Goal: Information Seeking & Learning: Learn about a topic

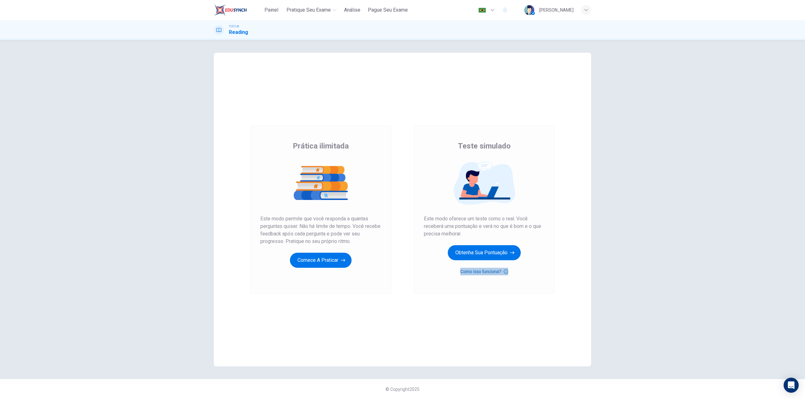
click at [507, 271] on icon "button" at bounding box center [505, 272] width 4 height 8
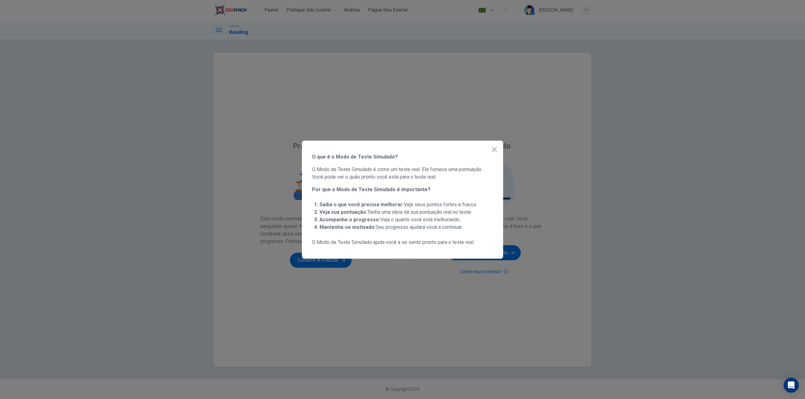
click at [495, 146] on icon "button" at bounding box center [494, 150] width 8 height 8
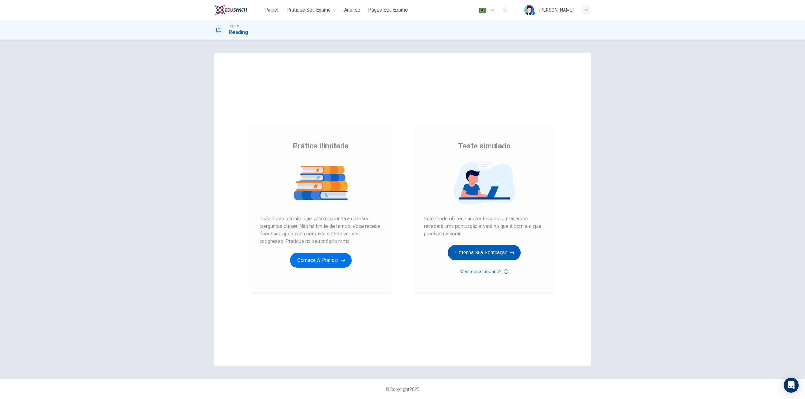
click at [508, 254] on button "Obtenha sua pontuação" at bounding box center [484, 252] width 73 height 15
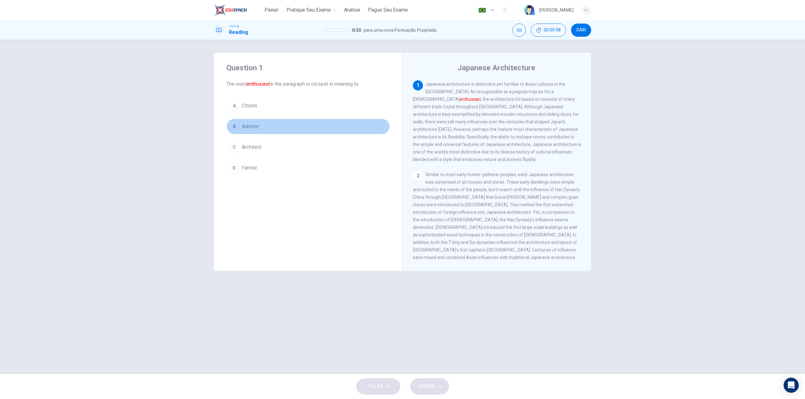
click at [239, 127] on button "B Admirer" at bounding box center [307, 127] width 163 height 16
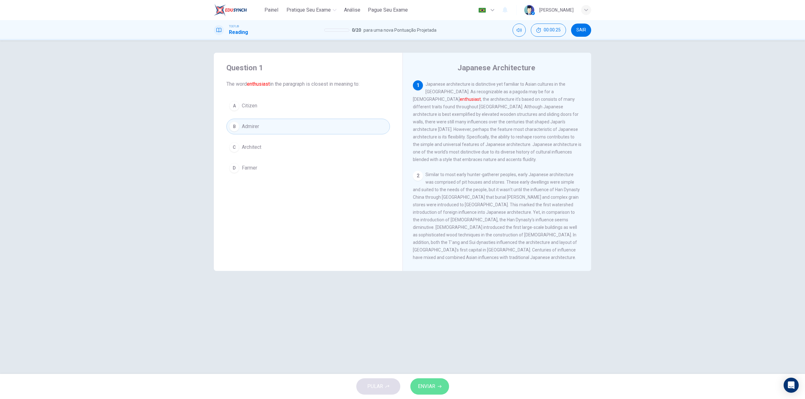
click at [428, 390] on span "ENVIAR" at bounding box center [426, 386] width 17 height 9
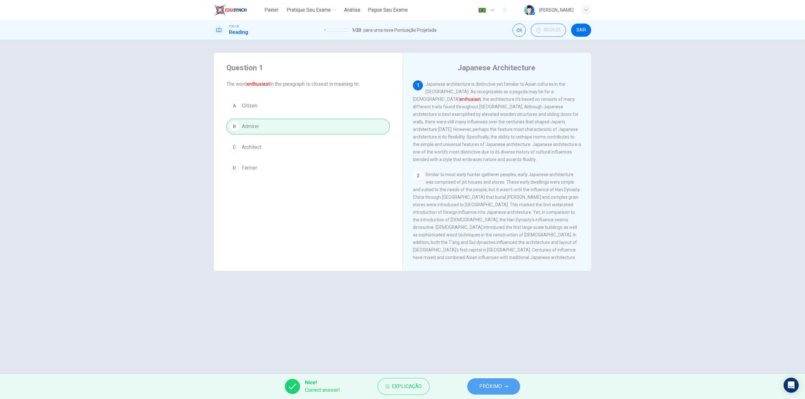
click at [499, 391] on span "PRÓXIMO" at bounding box center [490, 386] width 23 height 9
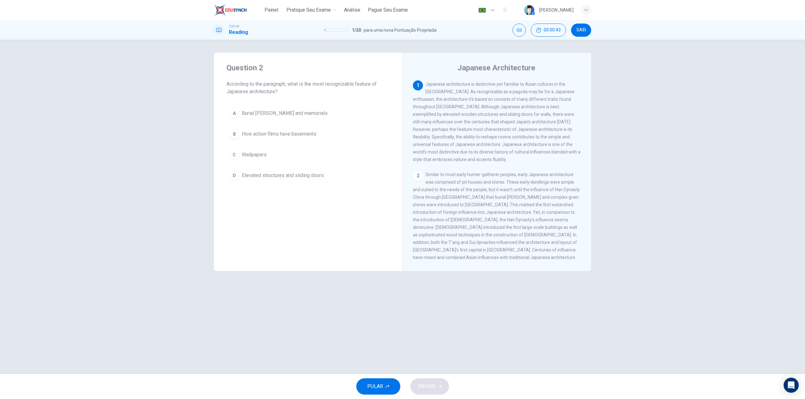
drag, startPoint x: 476, startPoint y: 109, endPoint x: 552, endPoint y: 108, distance: 76.4
click at [568, 110] on span "Japanese architecture is distinctive yet familiar to Asian cultures in the far …" at bounding box center [497, 122] width 168 height 80
click at [308, 176] on span "Elevated structures and sliding doors" at bounding box center [283, 176] width 82 height 8
click at [435, 390] on button "ENVIAR" at bounding box center [429, 387] width 39 height 16
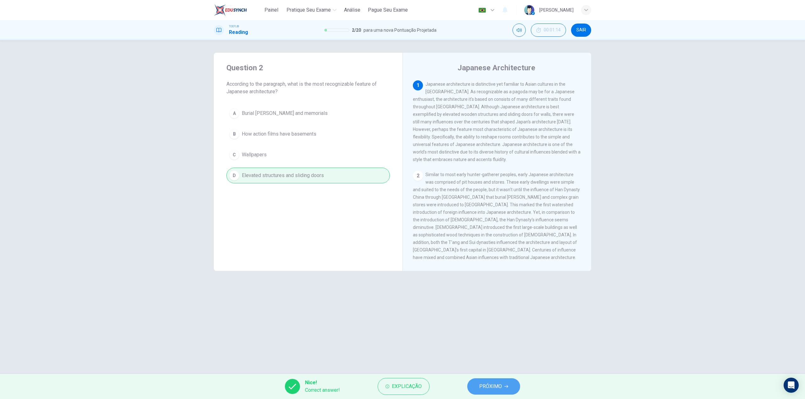
click at [501, 390] on span "PRÓXIMO" at bounding box center [490, 386] width 23 height 9
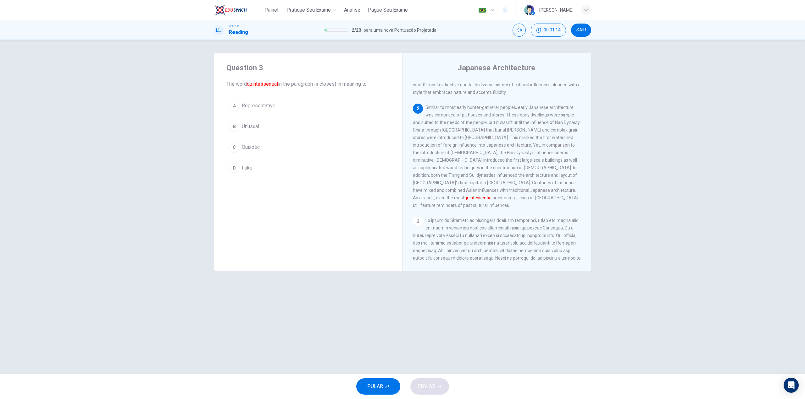
scroll to position [68, 0]
click at [245, 128] on span "Unusual" at bounding box center [250, 127] width 17 height 8
click at [425, 386] on span "ENVIAR" at bounding box center [426, 386] width 17 height 9
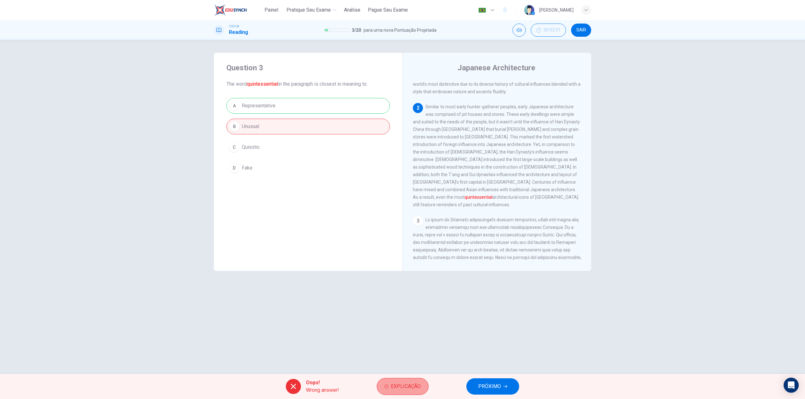
click at [391, 382] on span "Explicação" at bounding box center [406, 386] width 30 height 9
